Goal: Task Accomplishment & Management: Complete application form

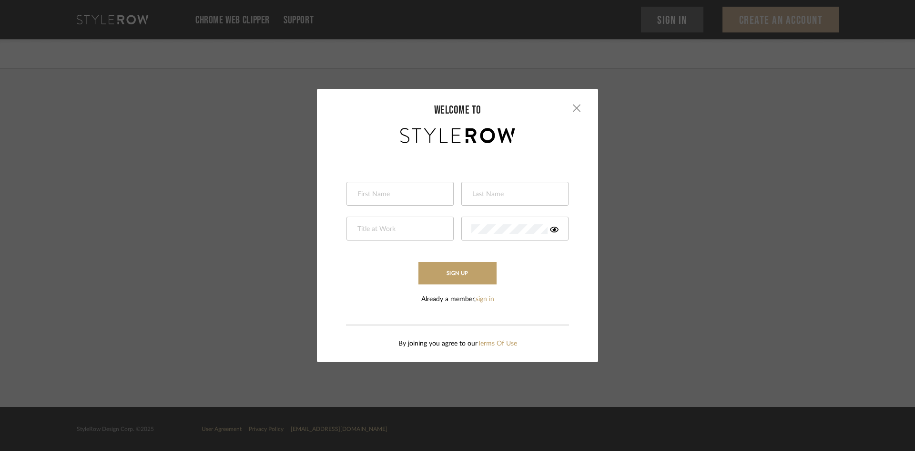
click at [433, 192] on input "text" at bounding box center [399, 194] width 85 height 10
type input "Jessica"
type input "Taylor"
click at [407, 228] on input "text" at bounding box center [399, 229] width 85 height 10
type input "Sales"
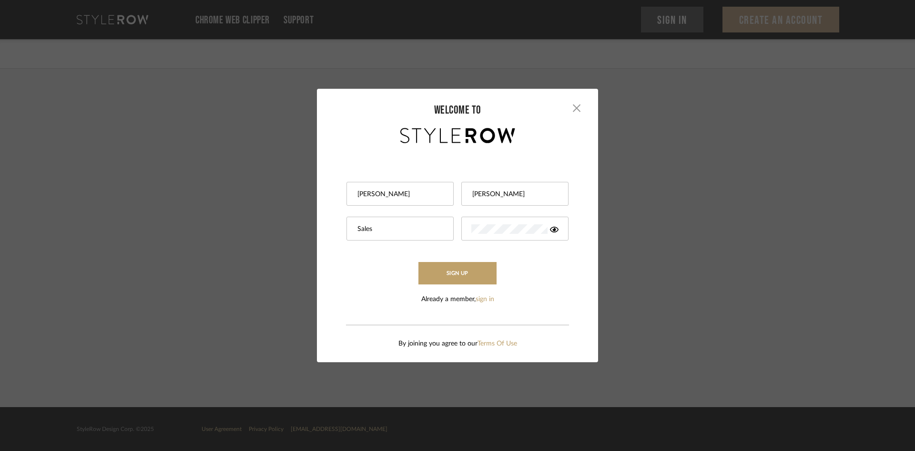
click at [509, 224] on div at bounding box center [515, 228] width 107 height 24
click at [419, 262] on button "Sign Up" at bounding box center [458, 273] width 78 height 22
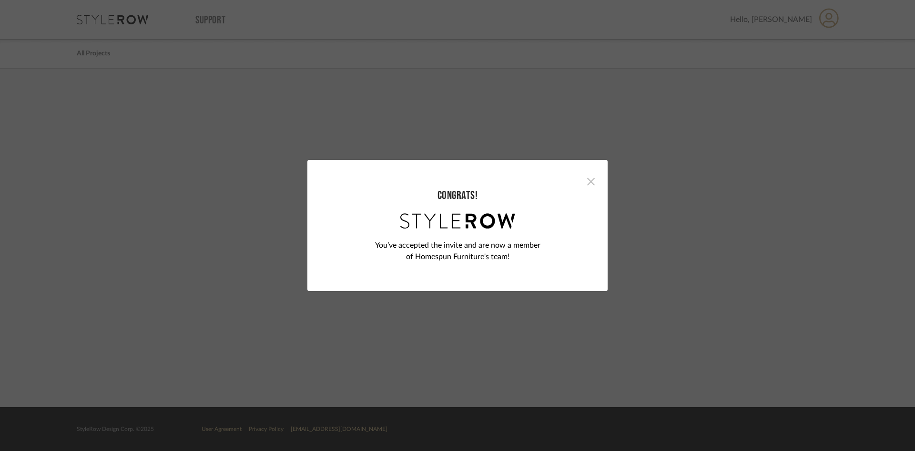
click at [587, 183] on span "button" at bounding box center [591, 181] width 19 height 19
